Goal: Information Seeking & Learning: Learn about a topic

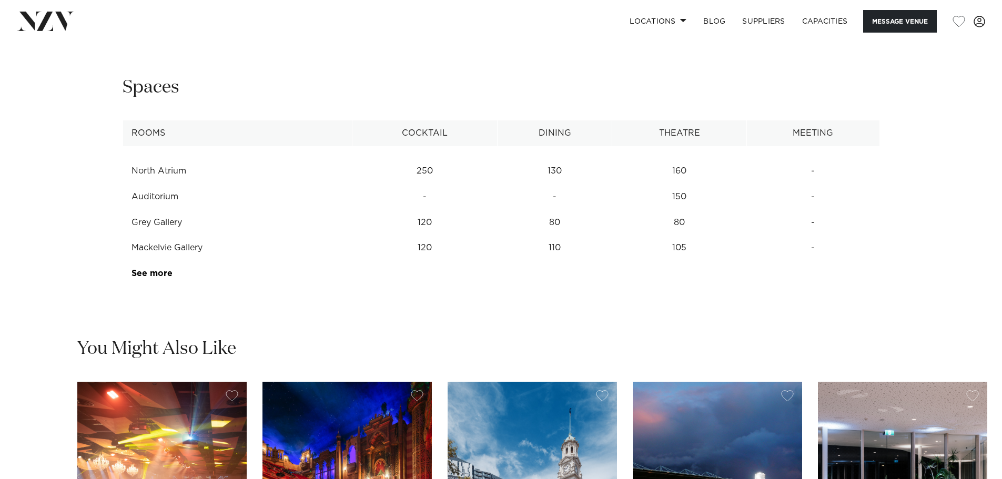
scroll to position [1420, 0]
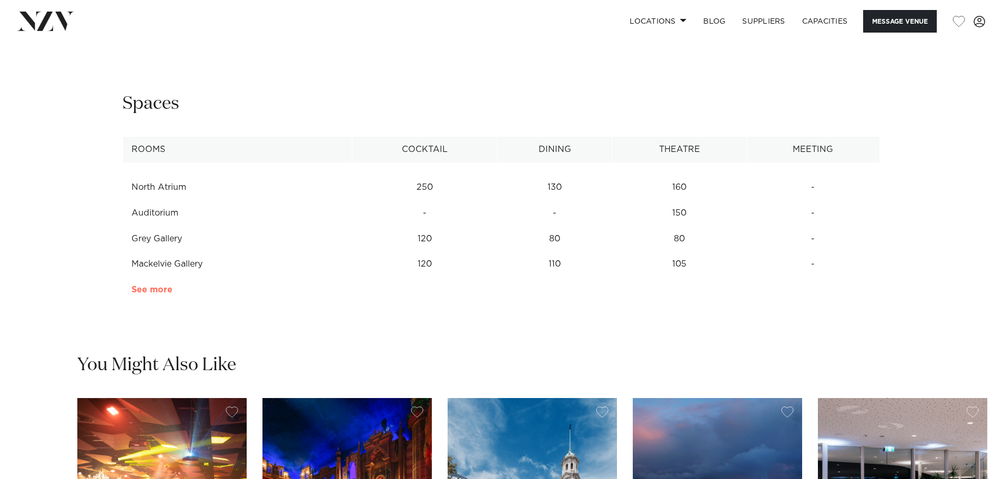
click at [160, 294] on link "See more" at bounding box center [172, 290] width 82 height 8
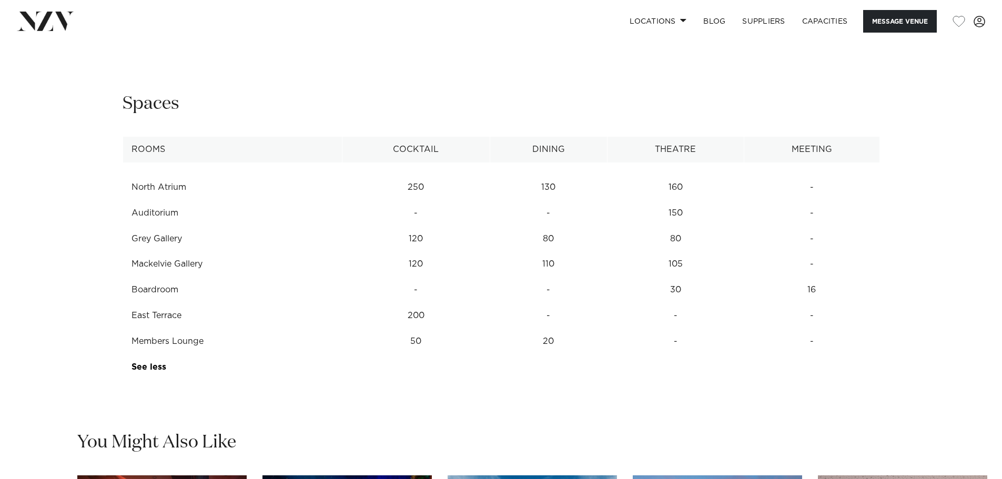
click at [547, 200] on td "20" at bounding box center [548, 188] width 117 height 26
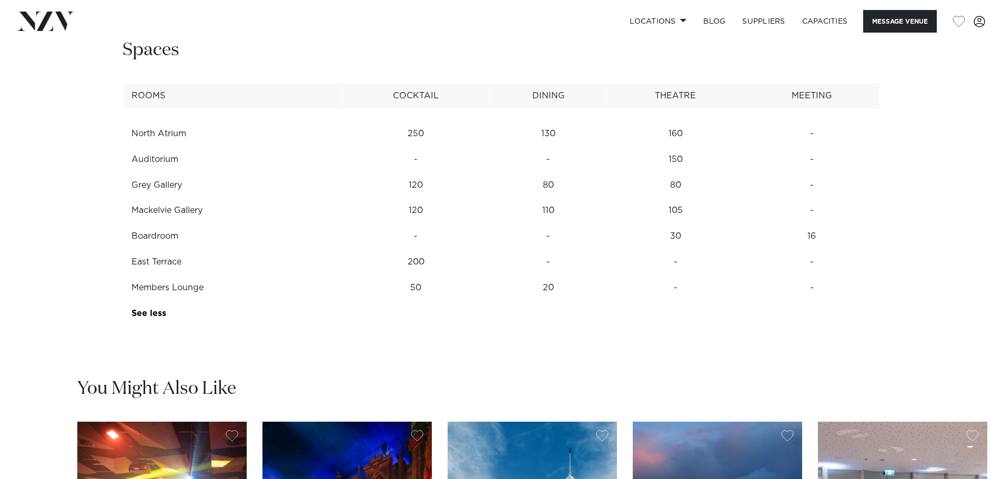
scroll to position [1473, 0]
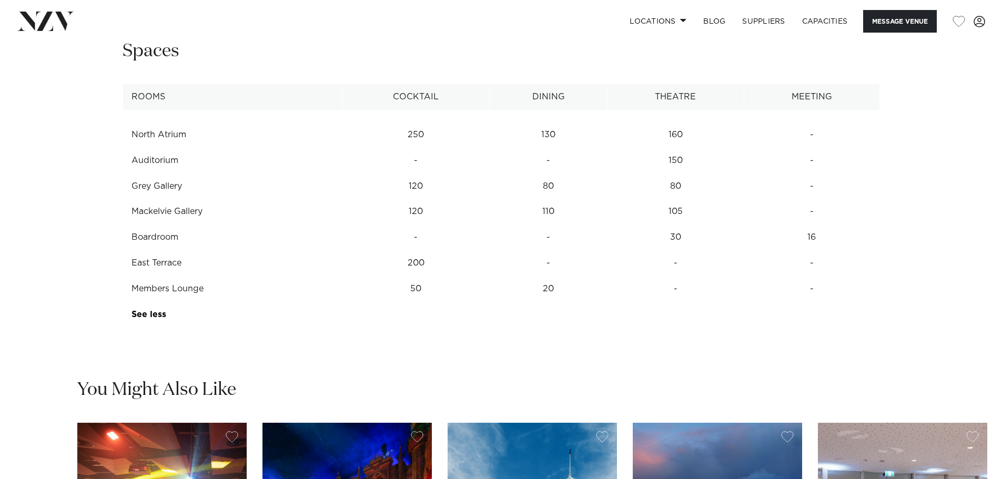
click at [674, 148] on td "30" at bounding box center [675, 135] width 137 height 26
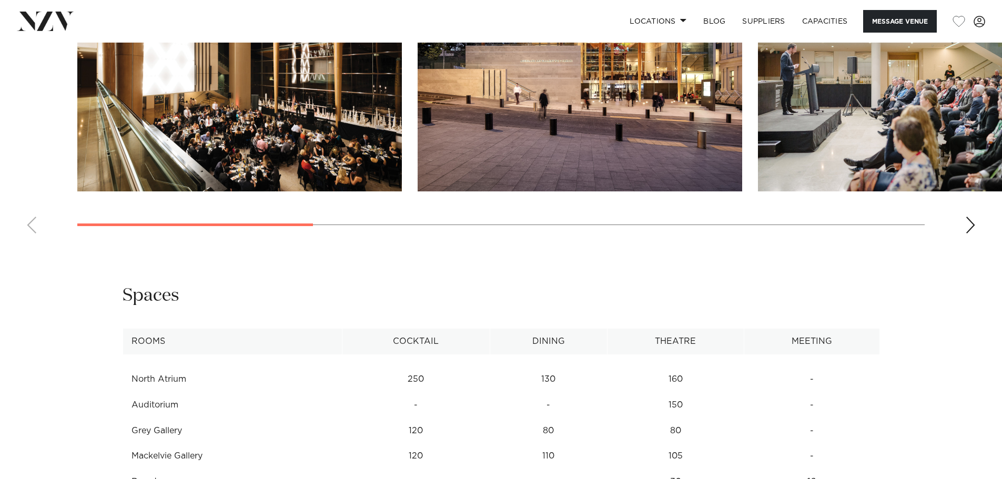
scroll to position [1210, 0]
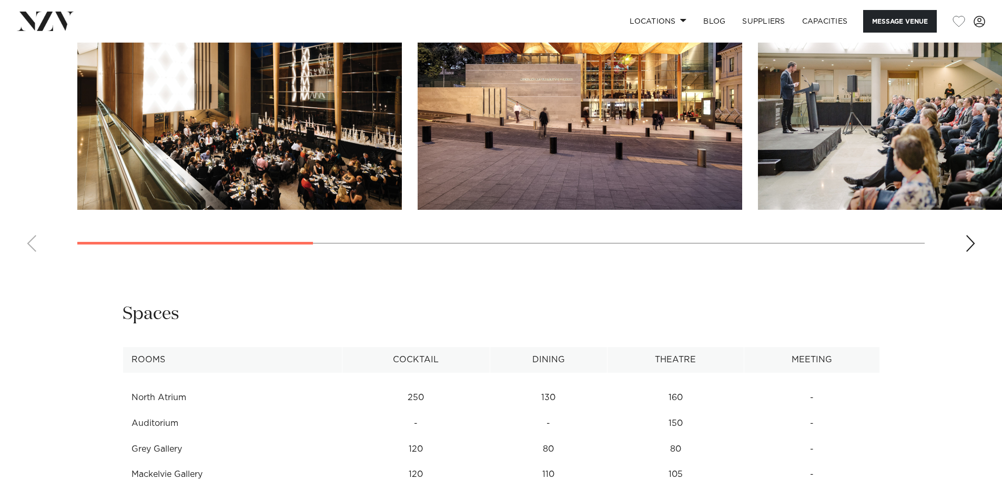
click at [974, 252] on div "Next slide" at bounding box center [970, 243] width 11 height 17
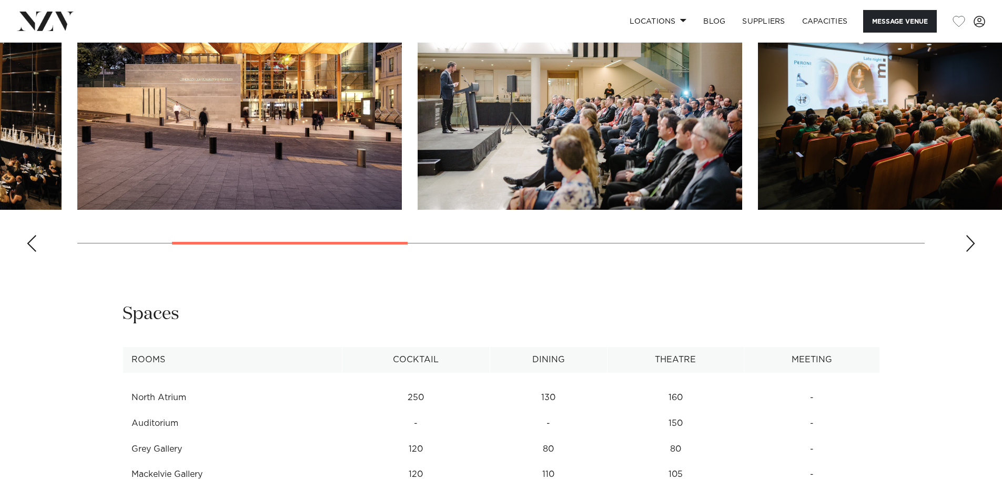
click at [972, 252] on div "Next slide" at bounding box center [970, 243] width 11 height 17
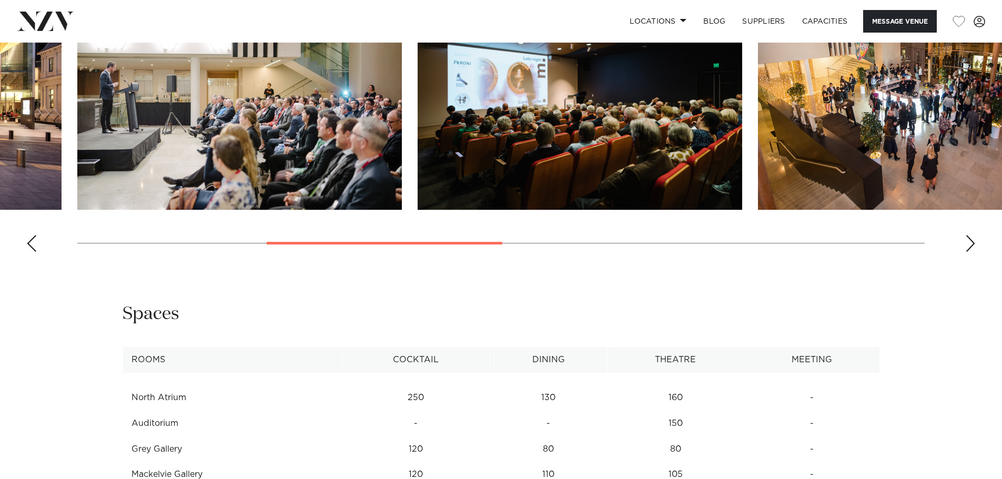
click at [972, 252] on div "Next slide" at bounding box center [970, 243] width 11 height 17
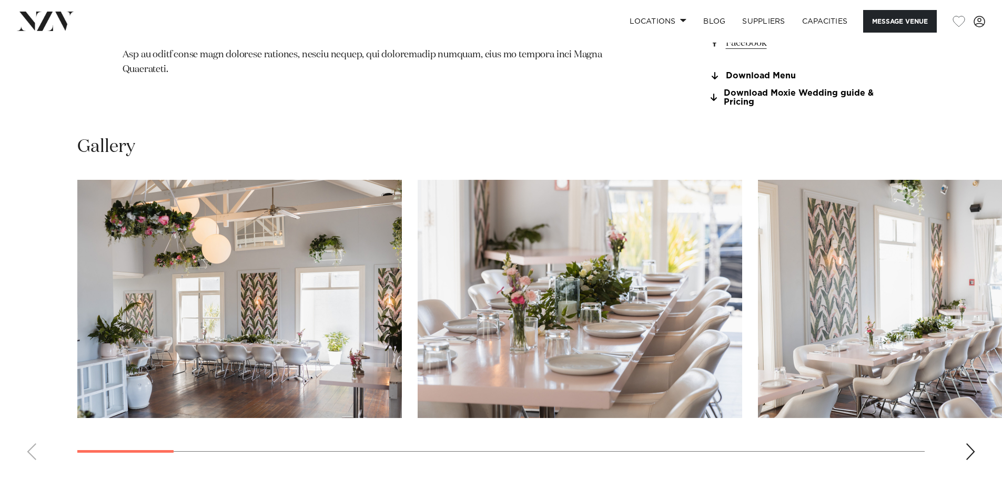
scroll to position [1052, 0]
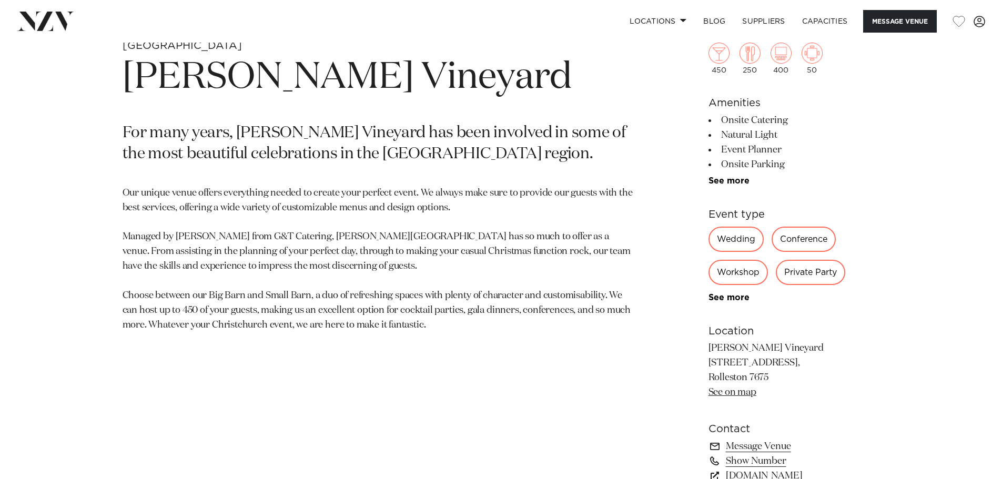
scroll to position [526, 0]
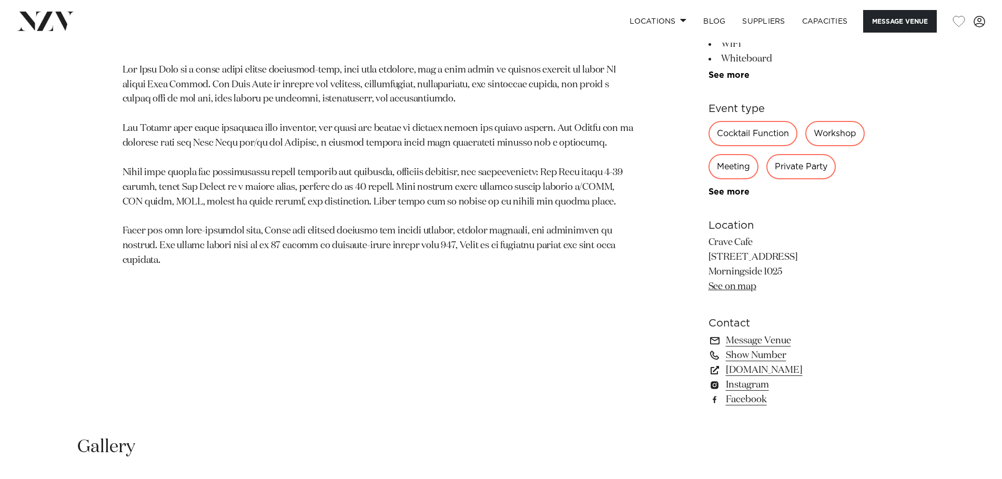
scroll to position [684, 0]
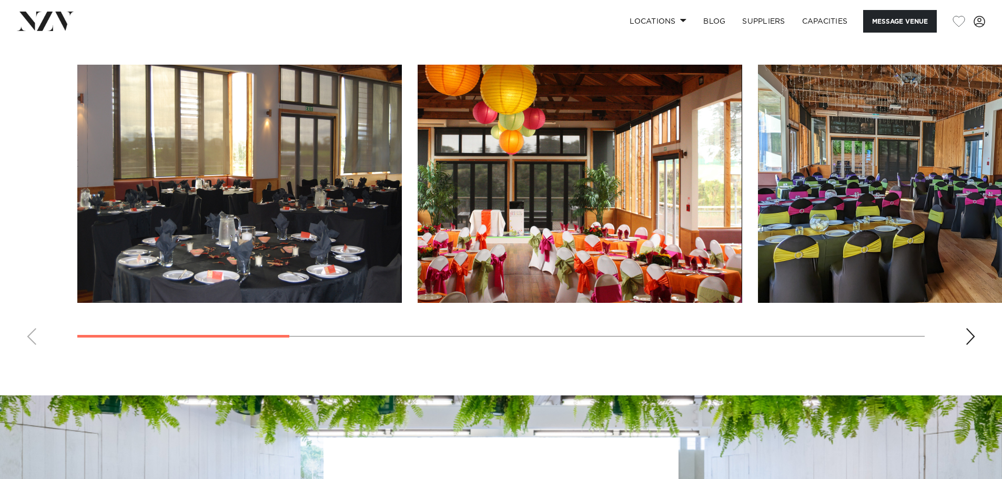
scroll to position [1052, 0]
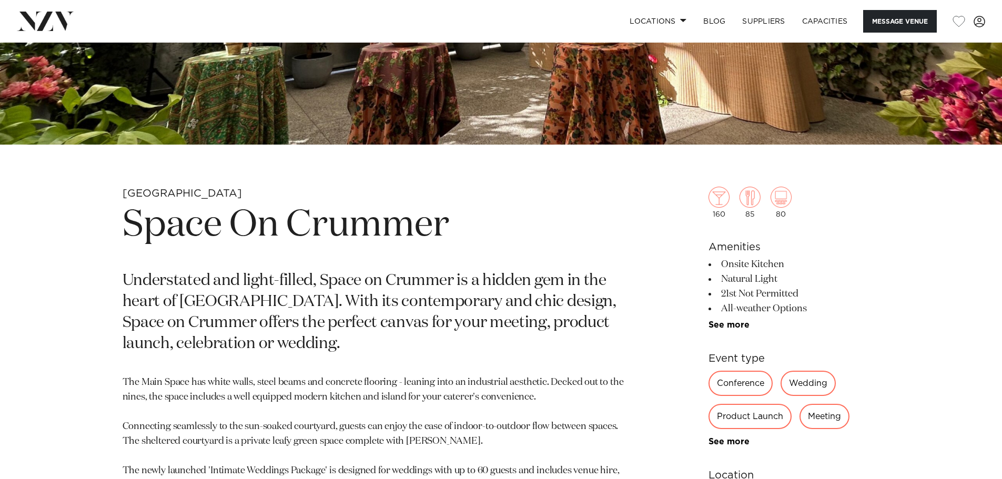
scroll to position [368, 0]
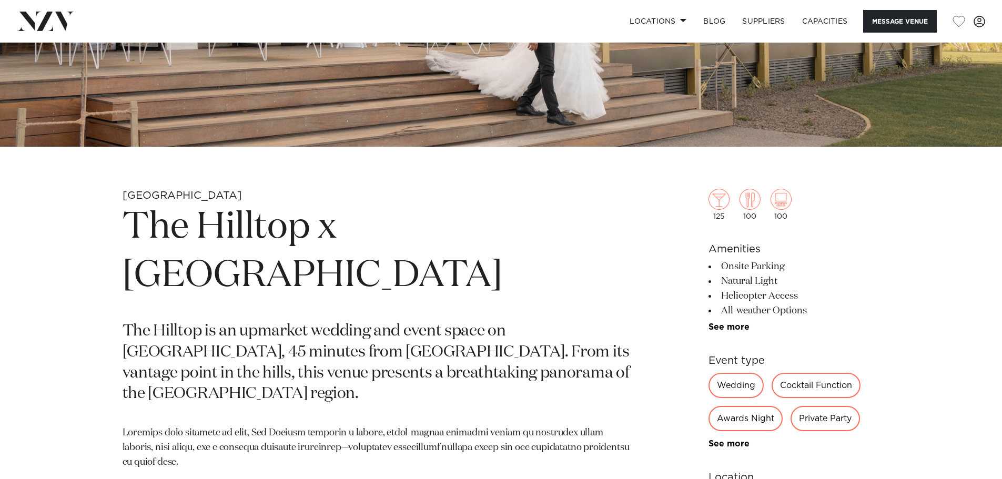
scroll to position [368, 0]
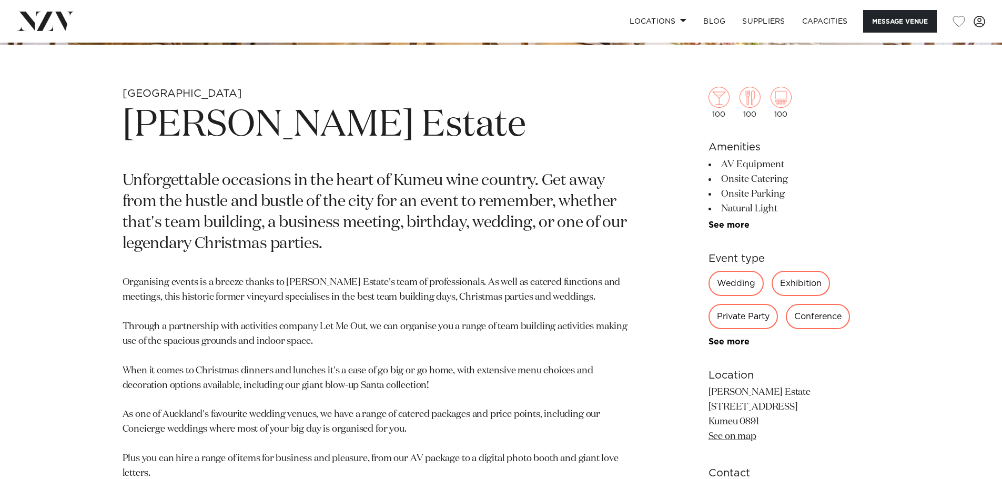
scroll to position [421, 0]
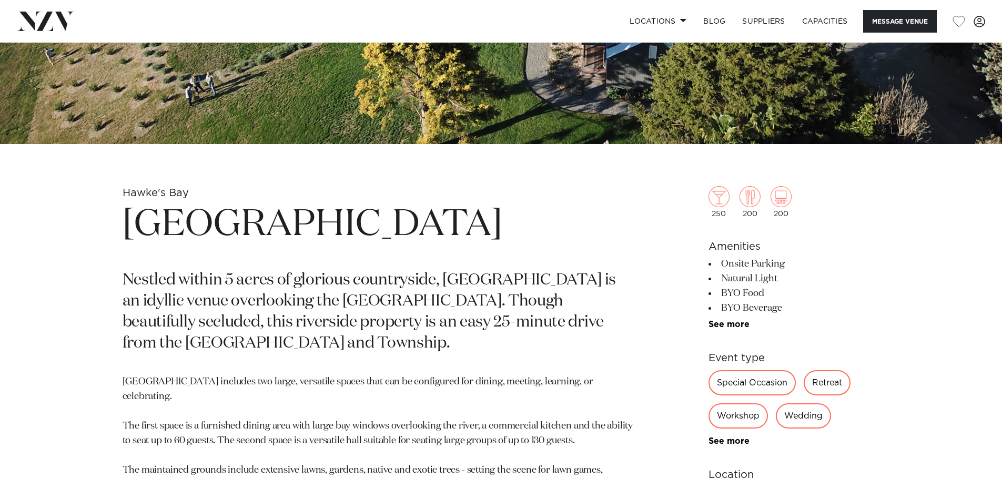
scroll to position [316, 0]
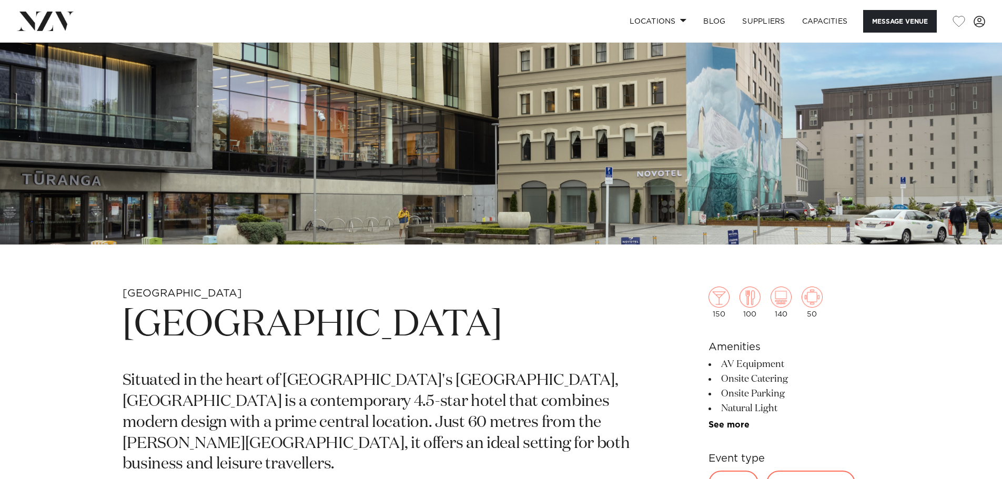
scroll to position [368, 0]
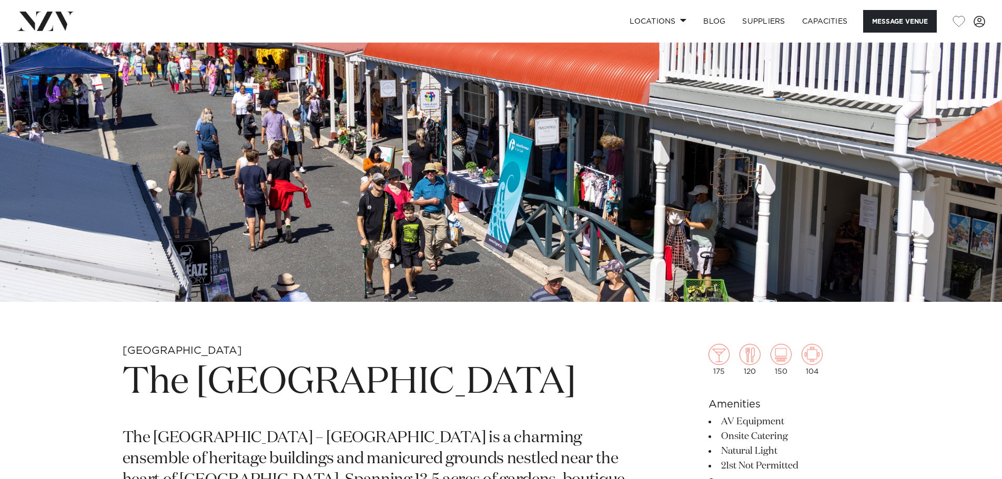
scroll to position [263, 0]
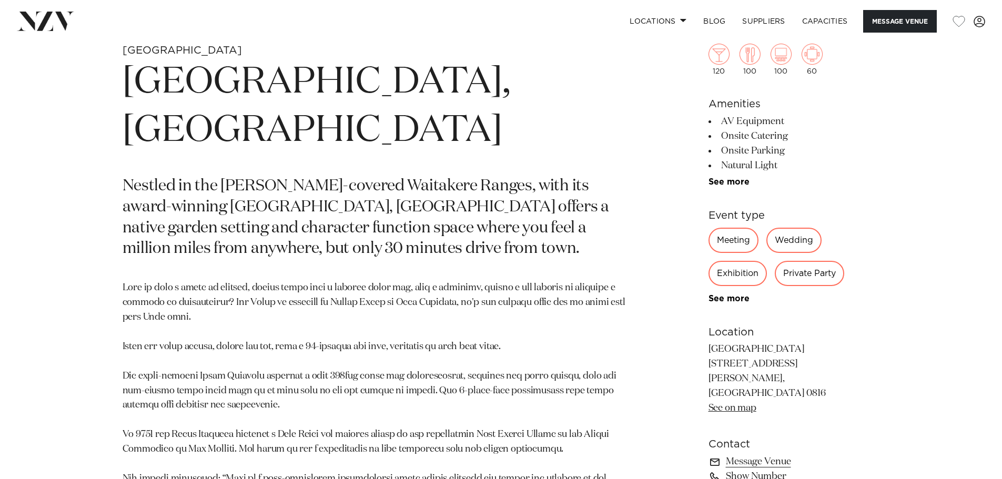
scroll to position [526, 0]
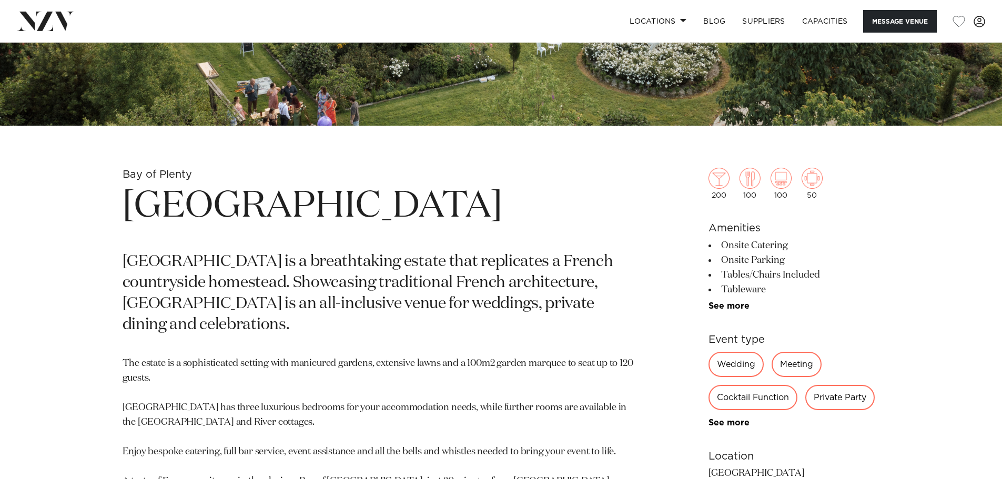
scroll to position [473, 0]
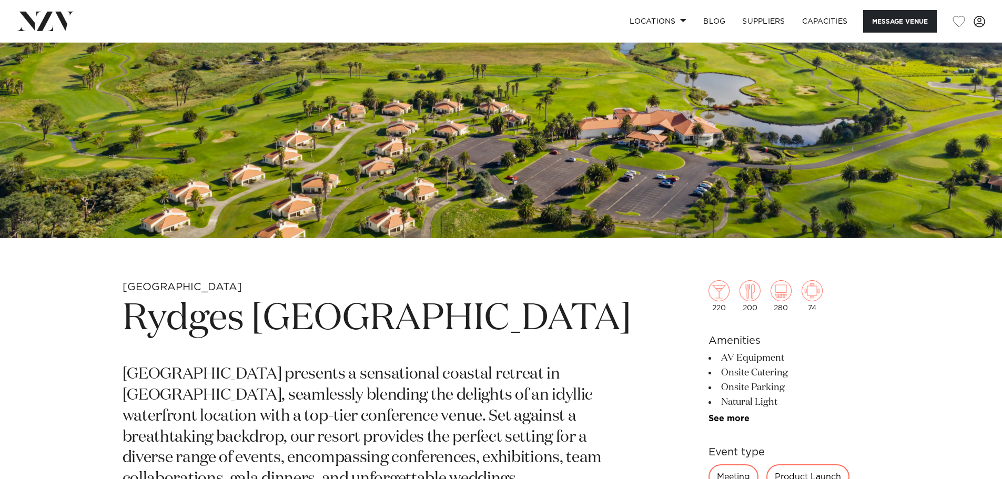
scroll to position [473, 0]
